Goal: Task Accomplishment & Management: Manage account settings

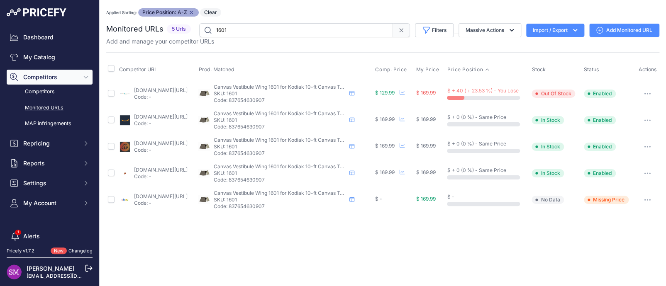
click at [163, 88] on link "canvascampingtents.com/vestibule-wing-1601-for-kodiak-10-ft-canvas-tents_p_34.h…" at bounding box center [161, 90] width 54 height 6
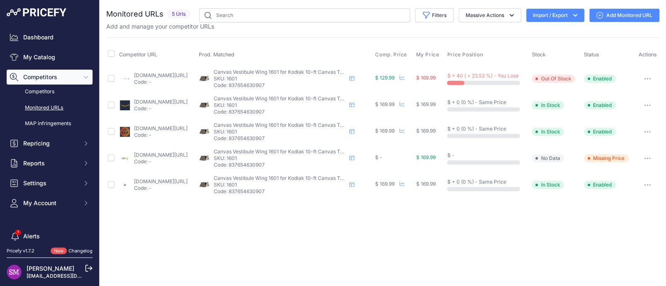
click at [648, 80] on button "button" at bounding box center [647, 79] width 17 height 12
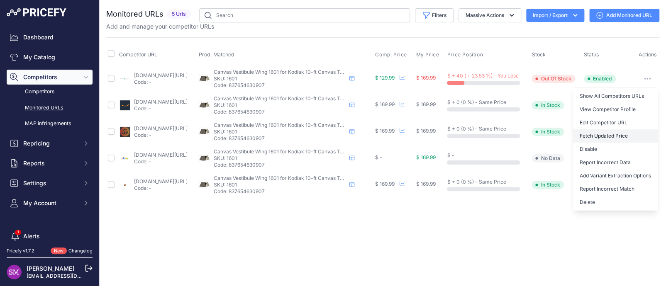
click at [611, 138] on button "Fetch Updated Price" at bounding box center [615, 135] width 85 height 13
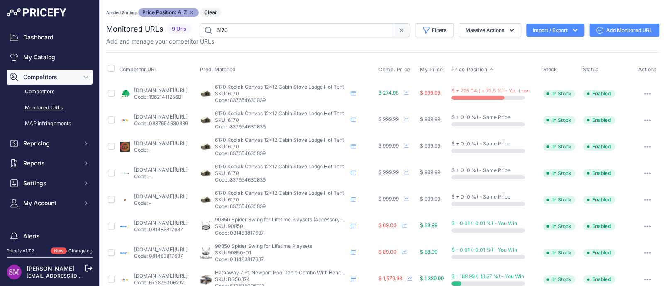
click at [641, 94] on button "button" at bounding box center [647, 94] width 17 height 12
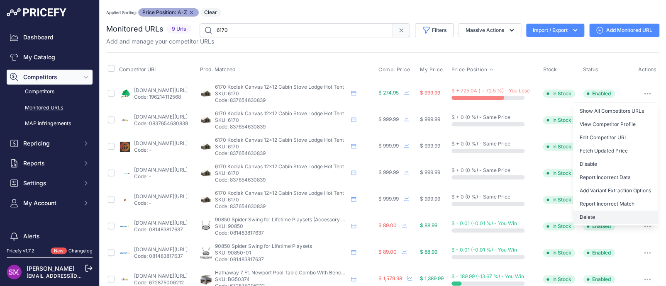
click at [581, 217] on button "Delete" at bounding box center [615, 217] width 85 height 13
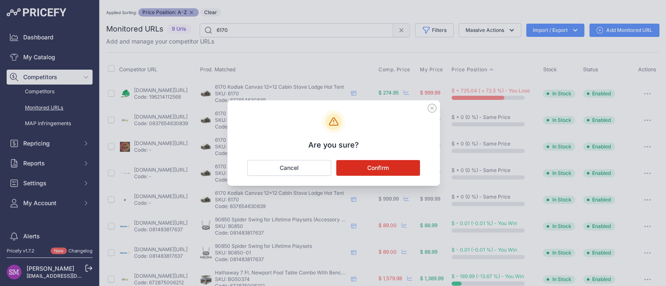
click at [363, 165] on button "Confirm" at bounding box center [378, 168] width 84 height 16
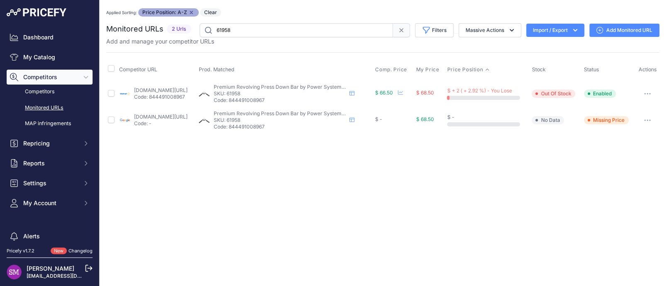
click at [651, 120] on icon "button" at bounding box center [647, 121] width 7 height 2
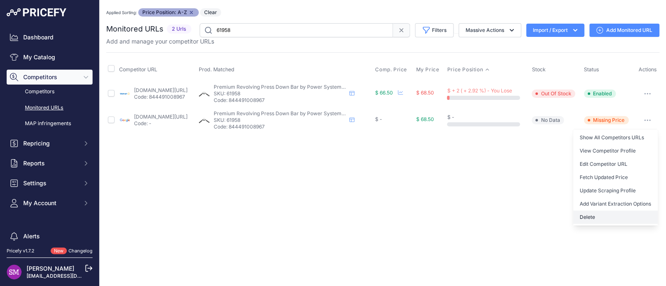
click at [592, 217] on button "Delete" at bounding box center [615, 217] width 85 height 13
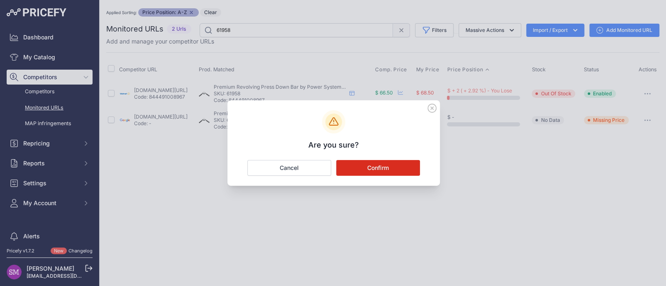
click at [366, 166] on button "Confirm" at bounding box center [378, 168] width 84 height 16
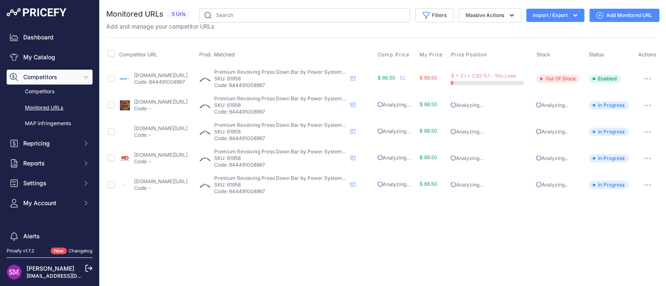
click at [159, 100] on link "competitiveedgeproducts.com/premium-revolving-press-down-bar-by-power-systems-.…" at bounding box center [161, 102] width 54 height 6
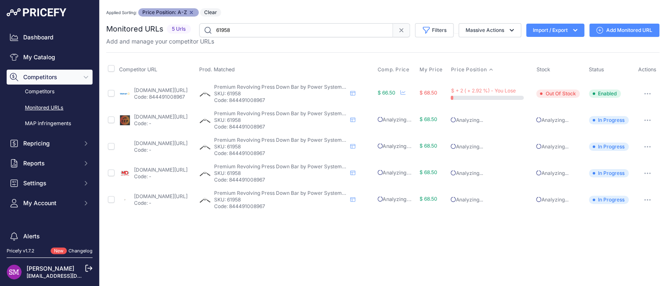
click at [146, 88] on link "[DOMAIN_NAME][URL]" at bounding box center [161, 90] width 54 height 6
click at [179, 143] on link "[DOMAIN_NAME][URL]" at bounding box center [161, 143] width 54 height 6
click at [143, 170] on link "[DOMAIN_NAME][URL]" at bounding box center [161, 170] width 54 height 6
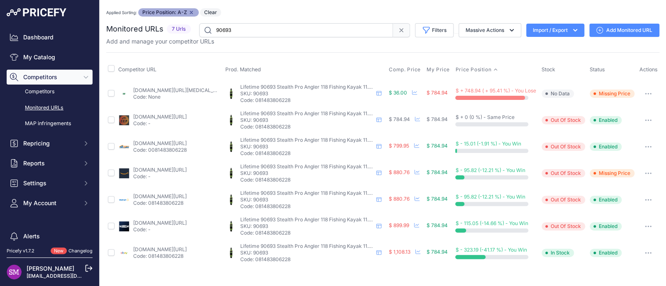
click at [174, 88] on link "[DOMAIN_NAME][URL][MEDICAL_DATA]" at bounding box center [180, 90] width 94 height 6
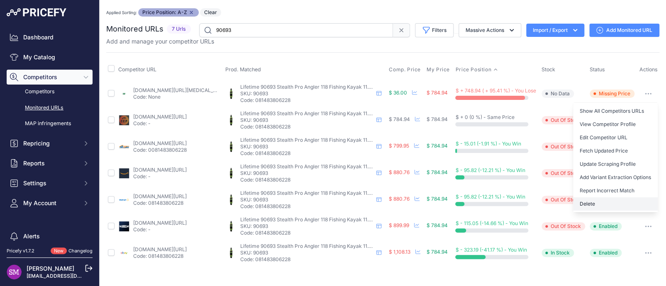
click at [596, 200] on button "Delete" at bounding box center [615, 204] width 85 height 13
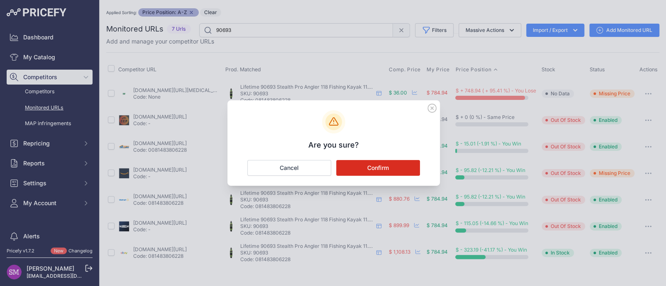
drag, startPoint x: 435, startPoint y: 104, endPoint x: 433, endPoint y: 108, distance: 4.5
click at [434, 107] on icon at bounding box center [432, 108] width 9 height 9
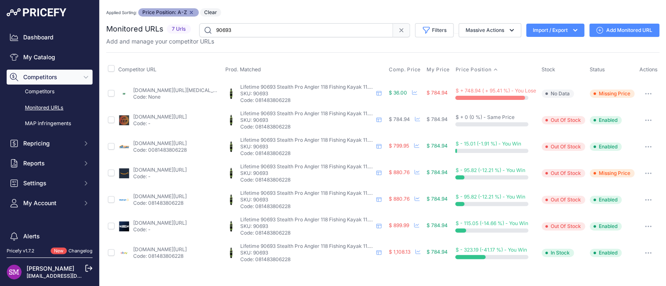
click at [645, 93] on icon "button" at bounding box center [648, 94] width 7 height 2
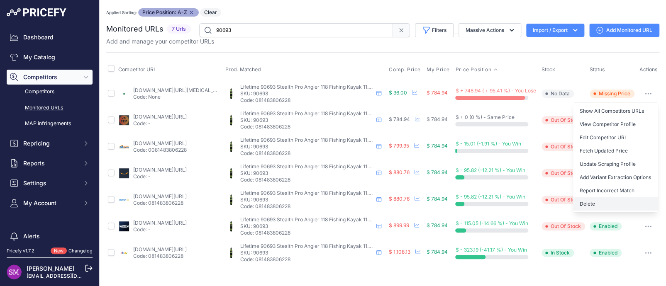
click at [596, 203] on button "Delete" at bounding box center [615, 204] width 85 height 13
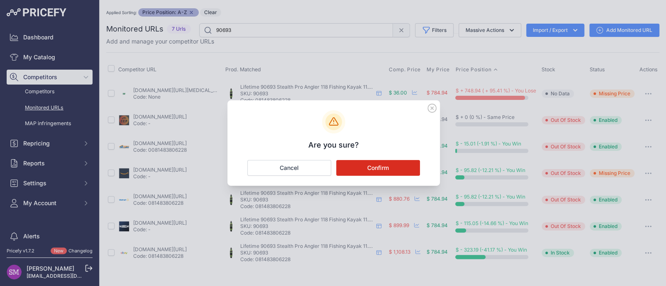
click at [368, 167] on button "Confirm" at bounding box center [378, 168] width 84 height 16
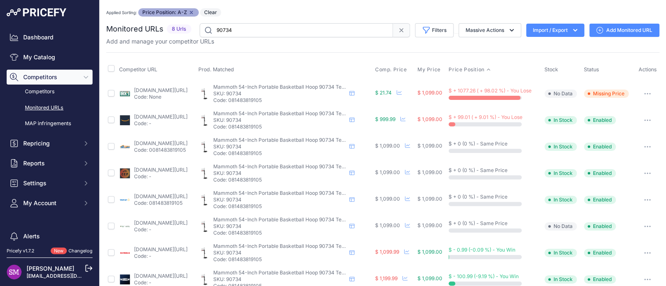
click at [161, 89] on link "[DOMAIN_NAME][URL]" at bounding box center [161, 90] width 54 height 6
click at [644, 94] on icon "button" at bounding box center [647, 94] width 7 height 2
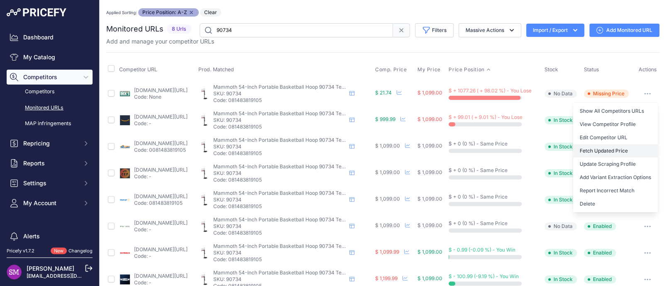
click at [602, 149] on button "Fetch Updated Price" at bounding box center [615, 150] width 85 height 13
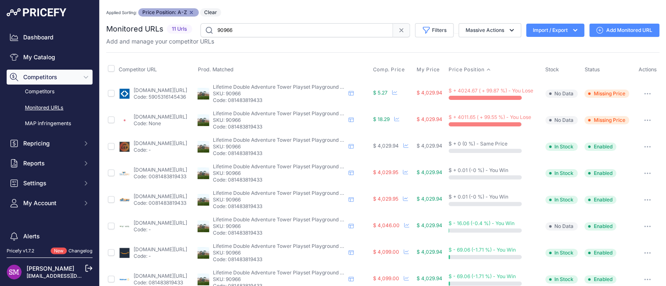
click at [644, 120] on icon "button" at bounding box center [647, 121] width 7 height 2
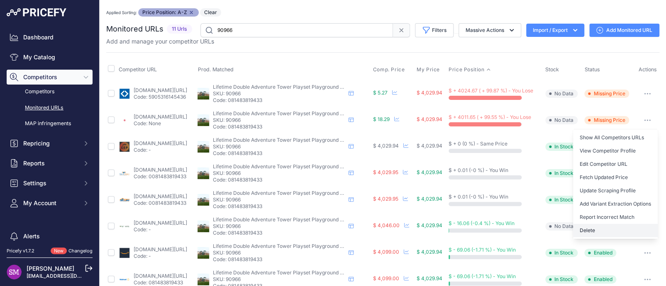
click at [595, 227] on button "Delete" at bounding box center [615, 230] width 85 height 13
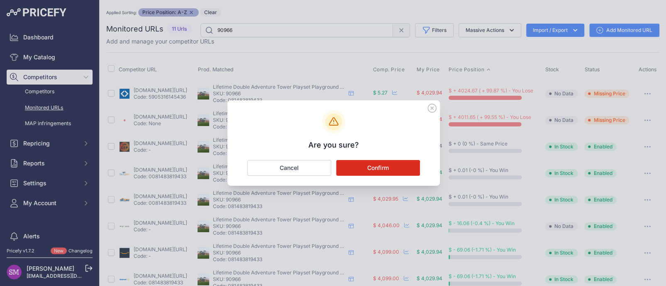
click at [349, 163] on button "Confirm" at bounding box center [378, 168] width 84 height 16
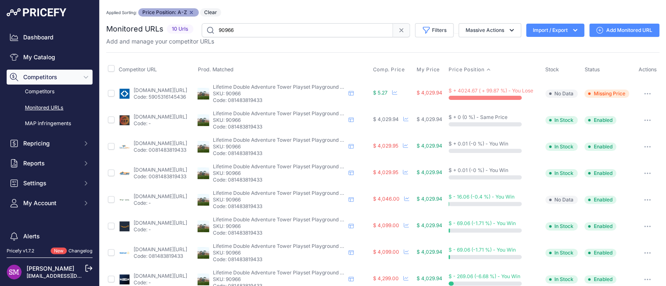
click at [174, 90] on link "[DOMAIN_NAME][URL]" at bounding box center [161, 90] width 54 height 6
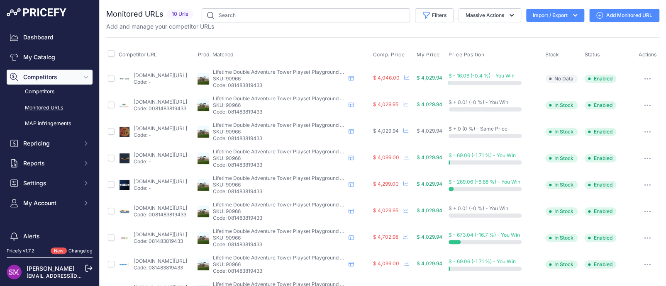
click at [644, 78] on icon "button" at bounding box center [647, 79] width 7 height 2
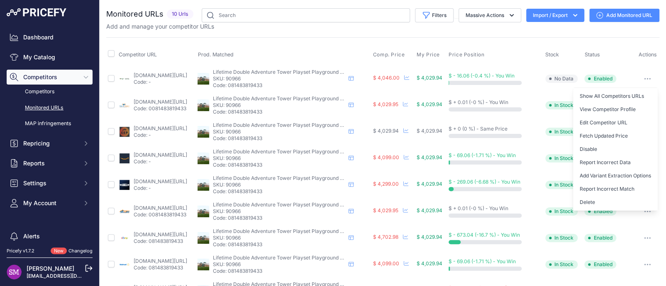
click at [335, 46] on th "Prod. Matched" at bounding box center [283, 54] width 175 height 21
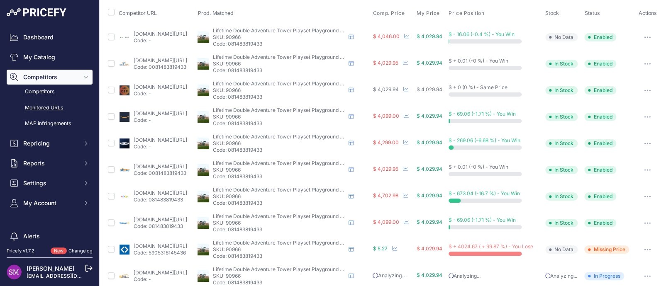
scroll to position [52, 0]
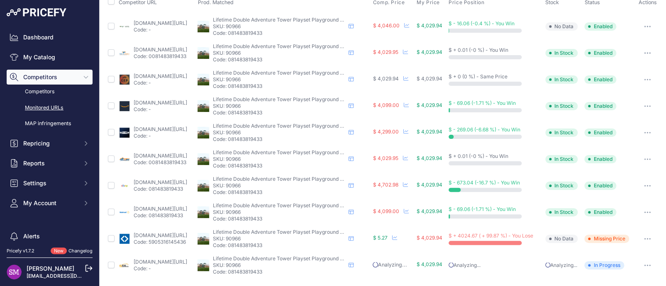
click at [644, 239] on icon "button" at bounding box center [647, 239] width 7 height 2
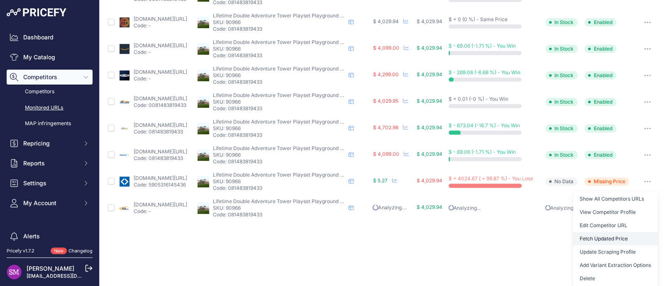
click at [599, 238] on button "Fetch Updated Price" at bounding box center [615, 238] width 85 height 13
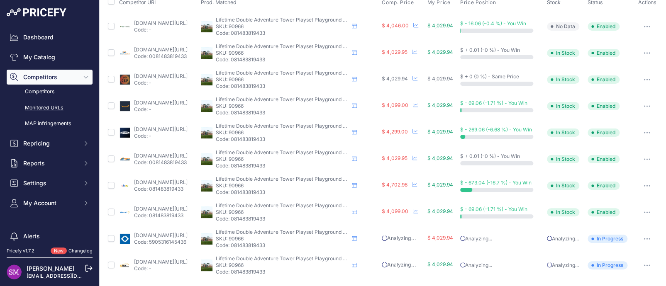
scroll to position [0, 0]
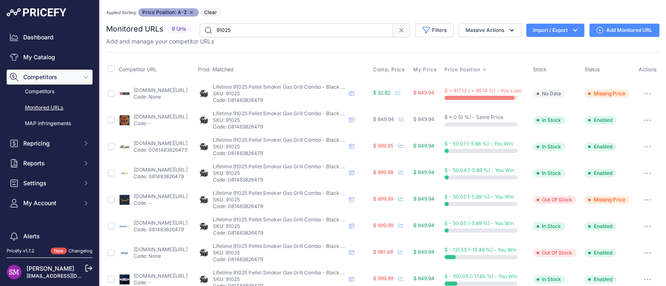
click at [145, 87] on link "[DOMAIN_NAME][URL]" at bounding box center [161, 90] width 54 height 6
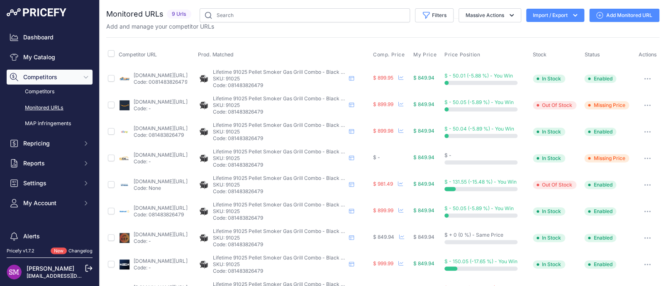
scroll to position [26, 0]
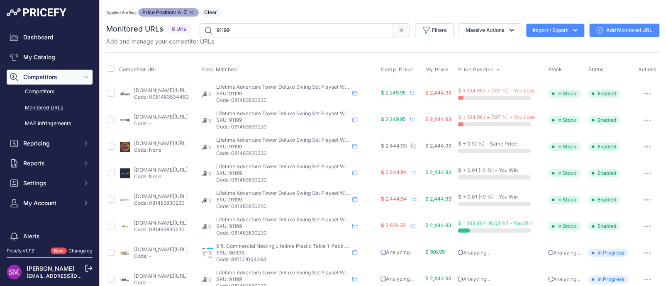
click at [162, 89] on link "[DOMAIN_NAME][URL]" at bounding box center [161, 90] width 54 height 6
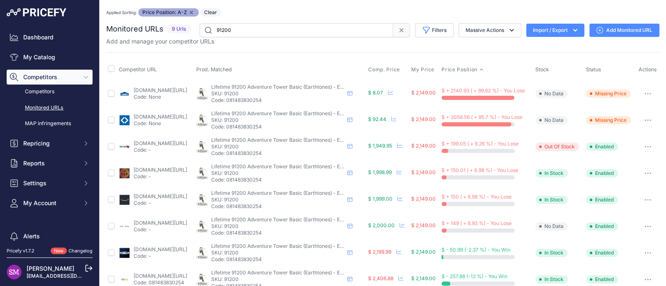
click at [645, 93] on icon "button" at bounding box center [648, 94] width 7 height 2
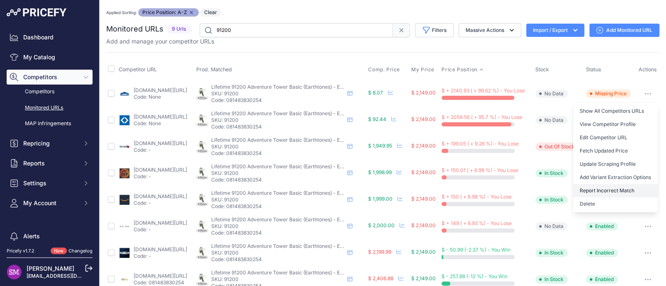
click at [597, 188] on button "Report Incorrect Match" at bounding box center [615, 190] width 85 height 13
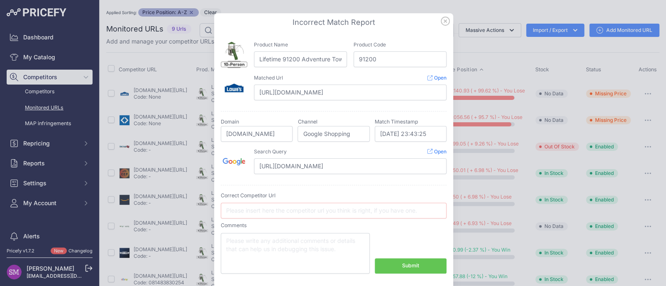
click at [444, 20] on icon at bounding box center [445, 21] width 8 height 8
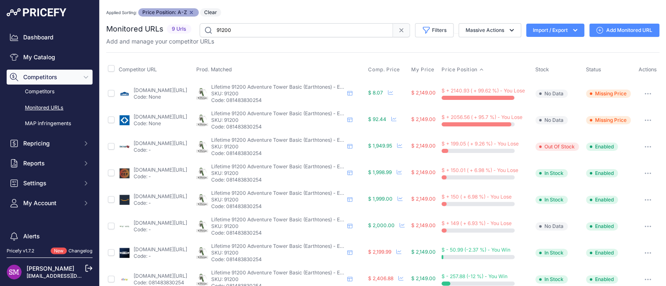
click at [645, 93] on icon "button" at bounding box center [648, 94] width 7 height 2
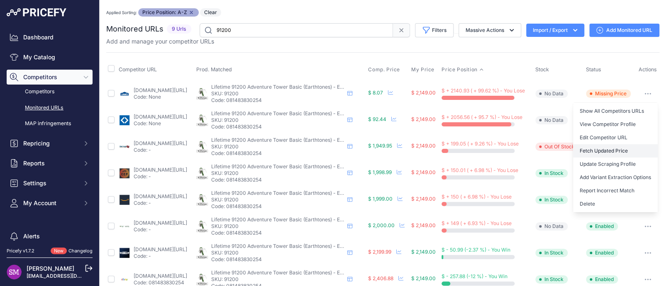
click at [616, 156] on button "Fetch Updated Price" at bounding box center [615, 150] width 85 height 13
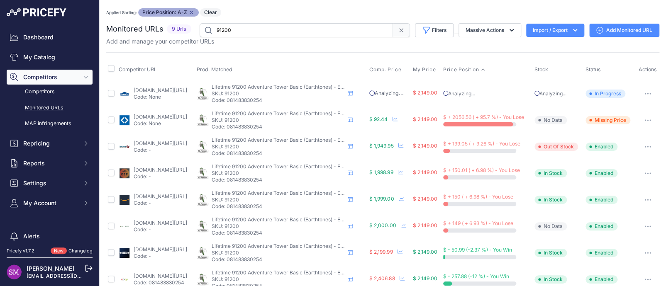
click at [645, 120] on icon "button" at bounding box center [648, 121] width 7 height 2
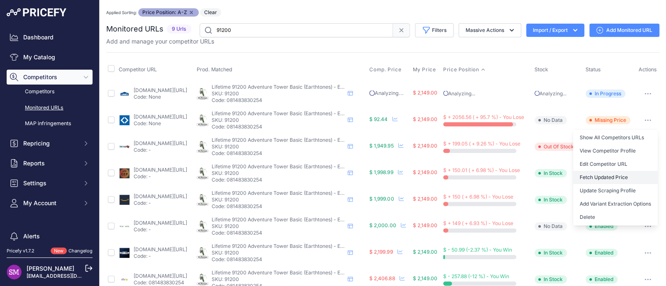
click at [614, 176] on button "Fetch Updated Price" at bounding box center [615, 177] width 85 height 13
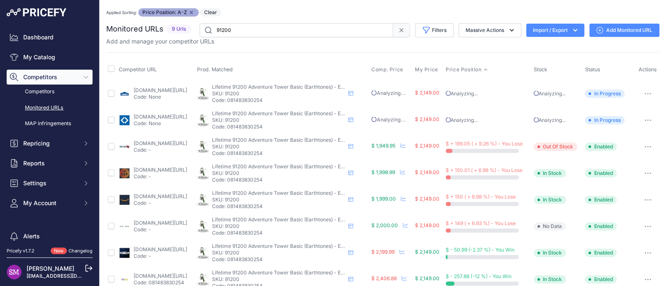
scroll to position [41, 0]
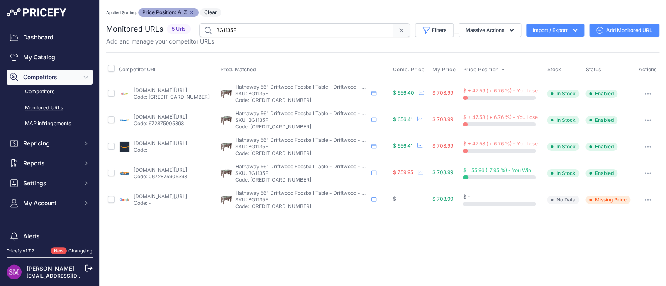
click at [647, 199] on icon "button" at bounding box center [648, 200] width 7 height 2
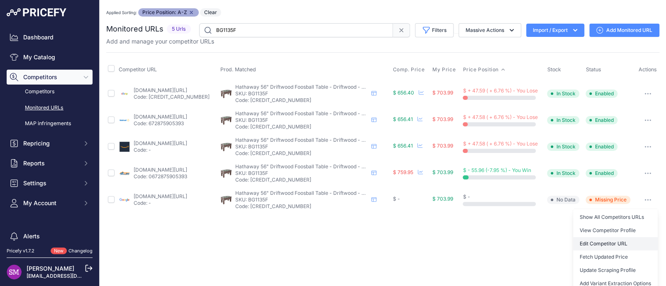
scroll to position [18, 0]
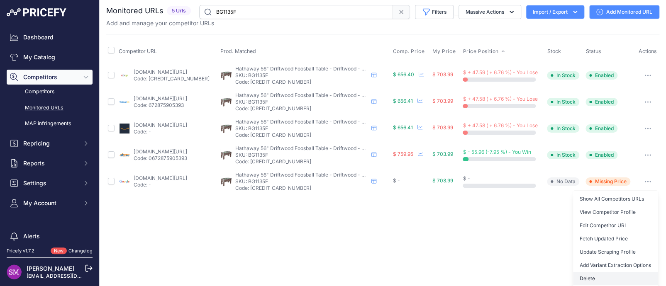
click at [585, 275] on button "Delete" at bounding box center [615, 278] width 85 height 13
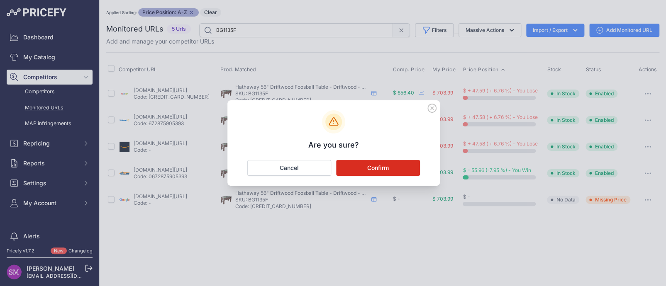
click at [365, 167] on button "Confirm" at bounding box center [378, 168] width 84 height 16
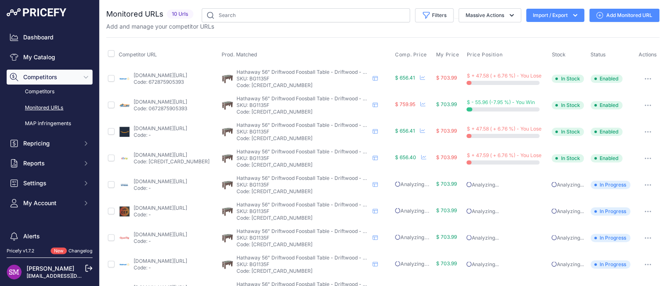
click at [186, 130] on link "[DOMAIN_NAME][URL]" at bounding box center [161, 128] width 54 height 6
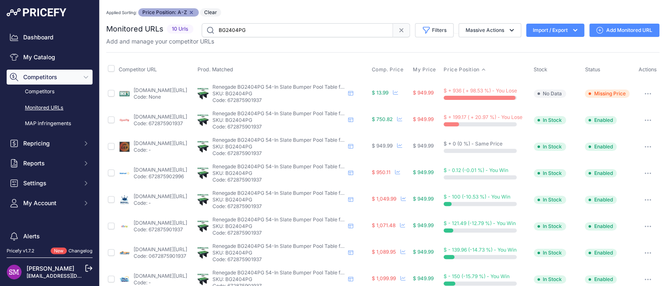
click at [647, 93] on icon "button" at bounding box center [647, 93] width 1 height 1
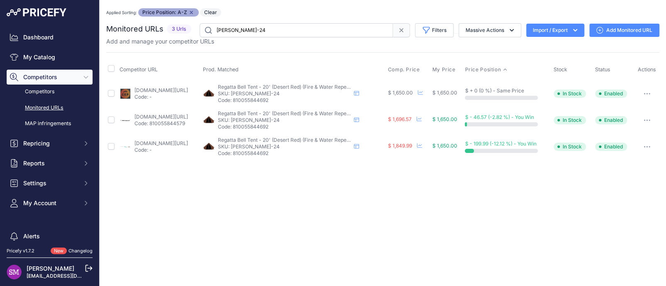
click at [156, 116] on link "[DOMAIN_NAME][URL]" at bounding box center [161, 117] width 54 height 6
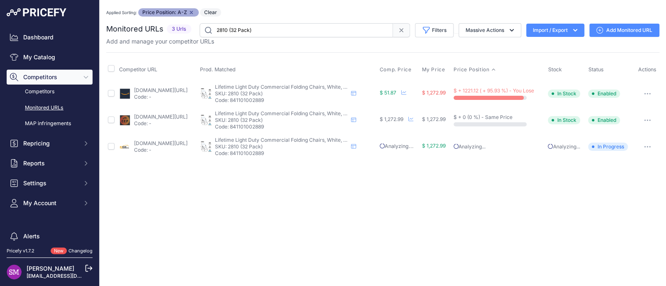
click at [649, 93] on icon "button" at bounding box center [647, 94] width 7 height 2
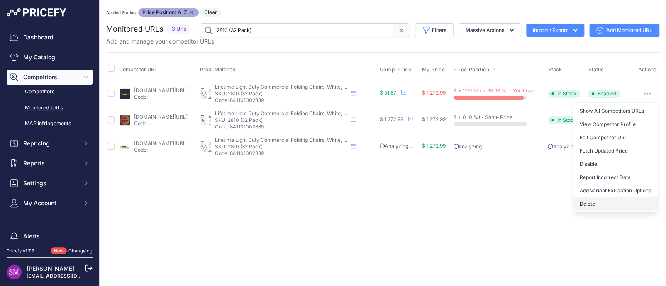
click at [593, 203] on button "Delete" at bounding box center [615, 204] width 85 height 13
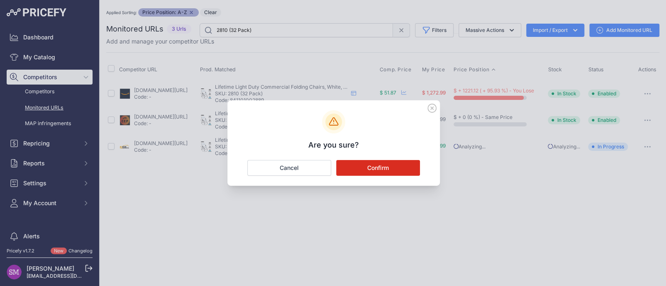
click at [378, 163] on button "Confirm" at bounding box center [378, 168] width 84 height 16
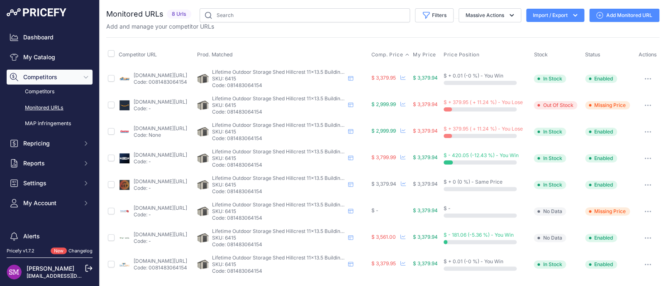
click at [403, 52] on span "Comp. Price" at bounding box center [387, 54] width 32 height 7
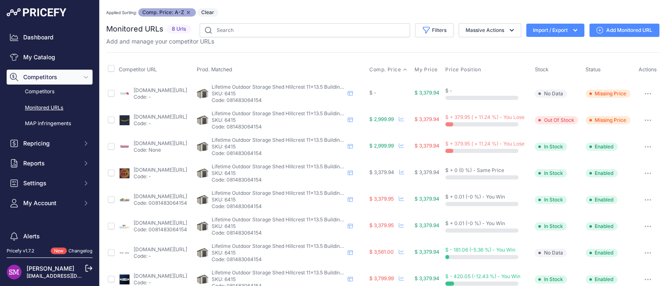
click at [174, 89] on link "storageshedsonsale.com/lifetime-11x13-plastic-storage-shed-with-floor-p-251.html" at bounding box center [161, 90] width 54 height 6
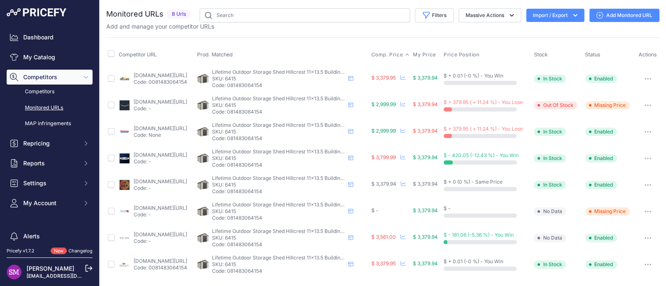
click at [403, 56] on span "Comp. Price" at bounding box center [387, 54] width 32 height 7
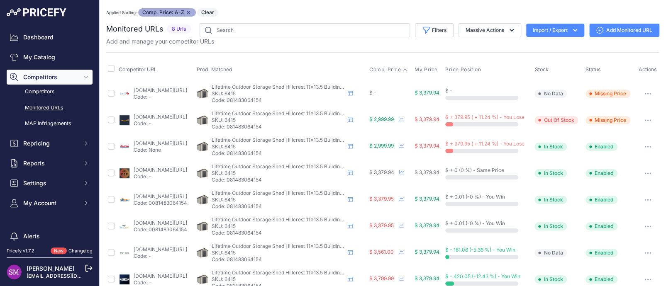
click at [647, 93] on icon "button" at bounding box center [647, 93] width 1 height 1
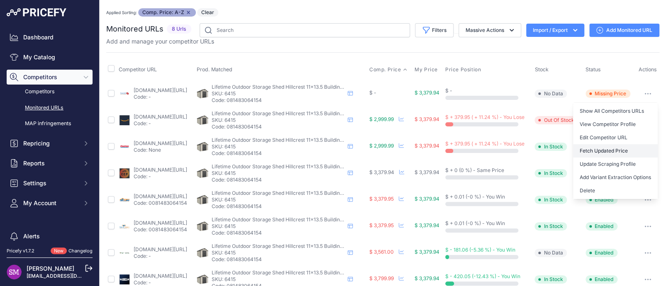
click at [601, 150] on button "Fetch Updated Price" at bounding box center [615, 150] width 85 height 13
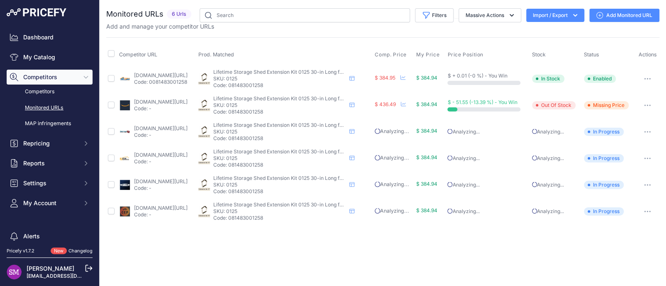
click at [150, 181] on link "lifetime.com/lifetime-0125-11-foot-x-2-5-foot-shed-extension-kit?prirule_jdsnik…" at bounding box center [161, 181] width 54 height 6
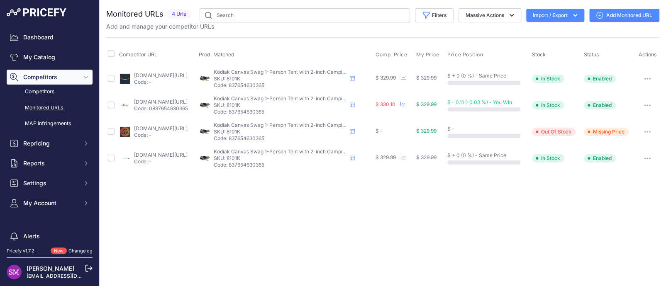
click at [647, 131] on icon "button" at bounding box center [647, 132] width 7 height 2
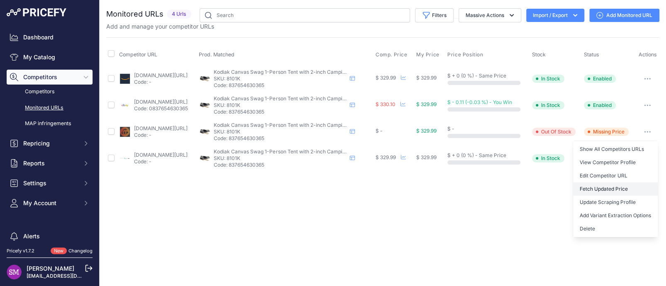
click at [616, 187] on button "Fetch Updated Price" at bounding box center [615, 189] width 85 height 13
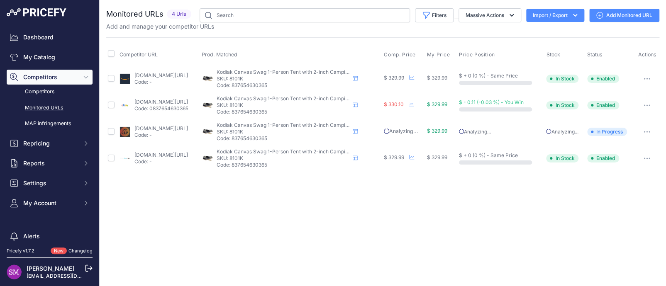
click at [166, 99] on link "[DOMAIN_NAME][URL]" at bounding box center [161, 102] width 54 height 6
click at [646, 105] on icon "button" at bounding box center [647, 106] width 7 height 2
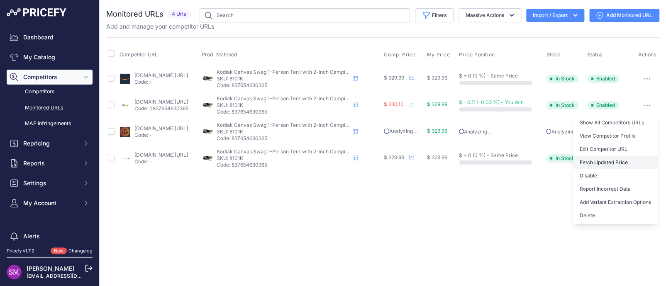
click at [618, 161] on button "Fetch Updated Price" at bounding box center [615, 162] width 85 height 13
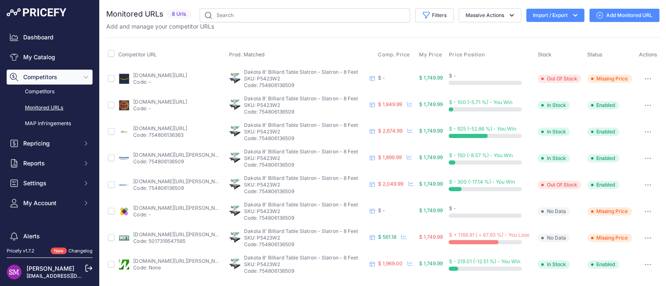
click at [177, 76] on link "[DOMAIN_NAME][URL]" at bounding box center [160, 75] width 54 height 6
click at [650, 211] on icon "button" at bounding box center [650, 211] width 1 height 1
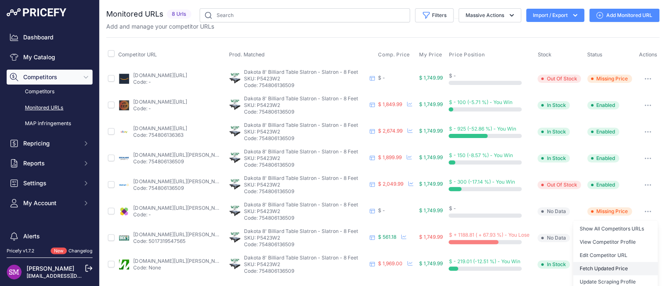
click at [582, 266] on button "Fetch Updated Price" at bounding box center [615, 268] width 85 height 13
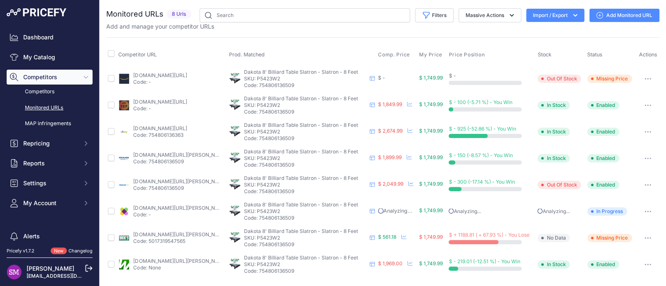
click at [643, 237] on button "button" at bounding box center [648, 238] width 17 height 12
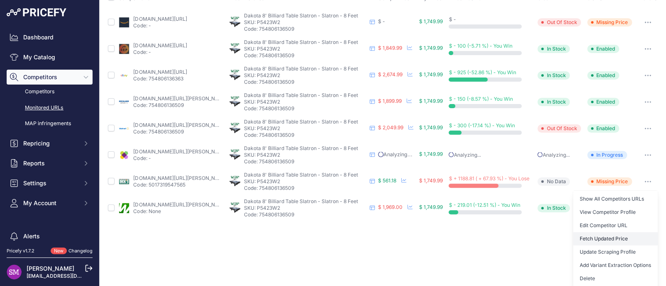
click at [603, 238] on button "Fetch Updated Price" at bounding box center [615, 238] width 85 height 13
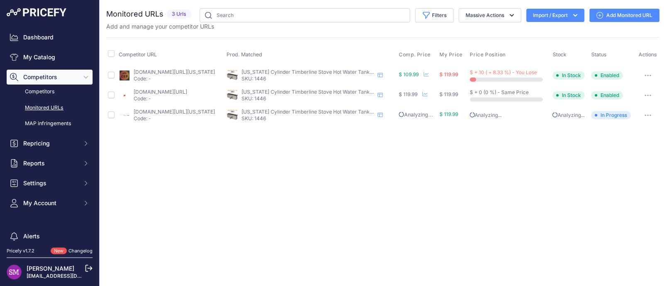
click at [647, 71] on button "button" at bounding box center [648, 76] width 17 height 12
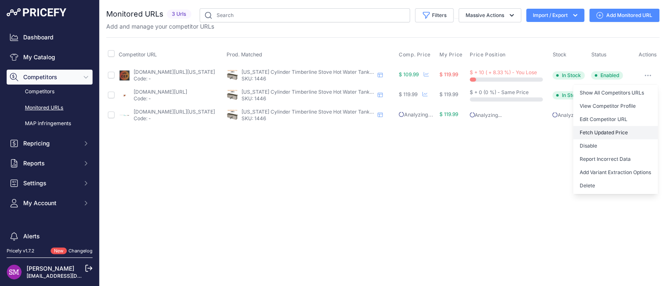
click at [618, 129] on button "Fetch Updated Price" at bounding box center [615, 132] width 85 height 13
